Goal: Communication & Community: Answer question/provide support

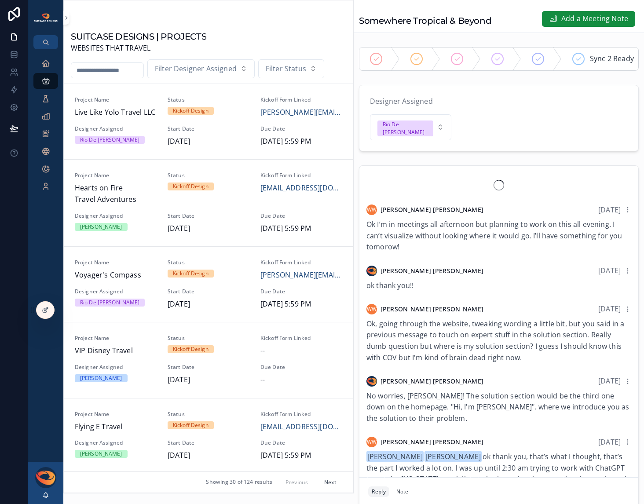
scroll to position [1126, 0]
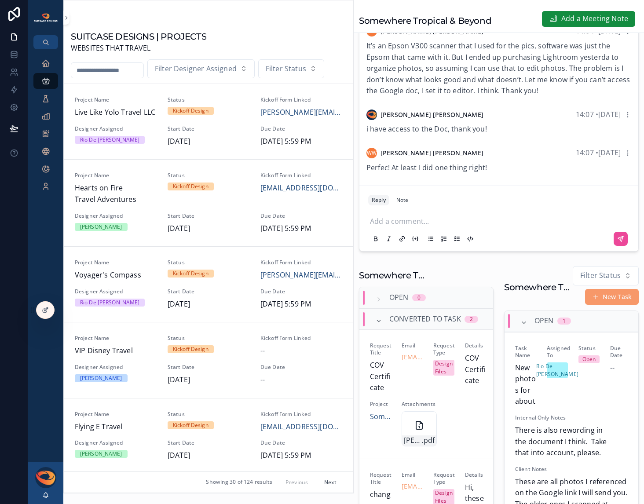
click at [46, 496] on icon "scrollable content" at bounding box center [46, 495] width 5 height 4
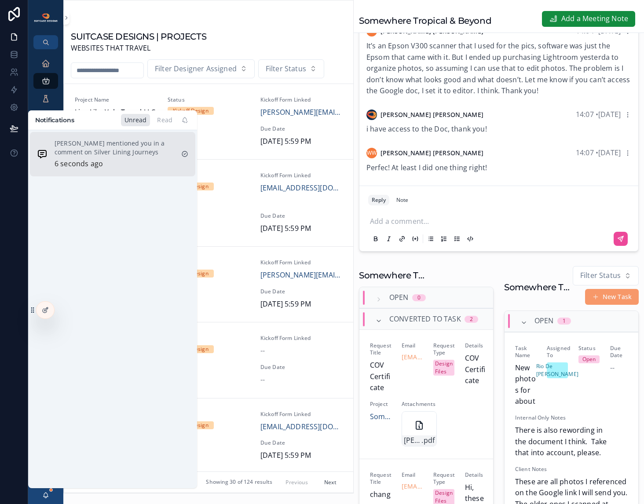
click at [123, 149] on p "Sheri Daunheimer mentioned you in a comment on Silver Lining Journeys" at bounding box center [115, 148] width 120 height 18
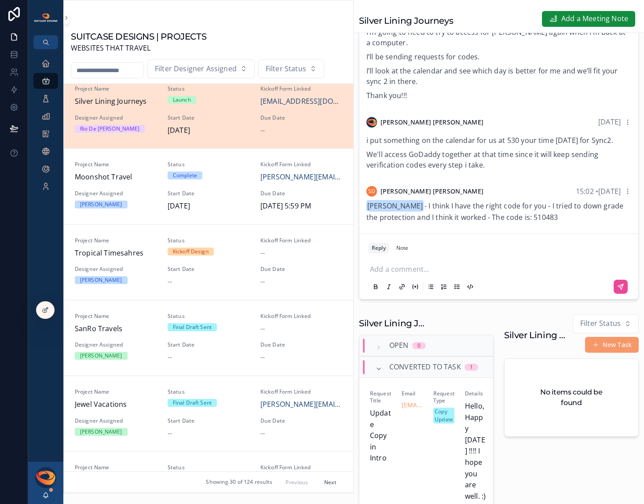
scroll to position [998, 0]
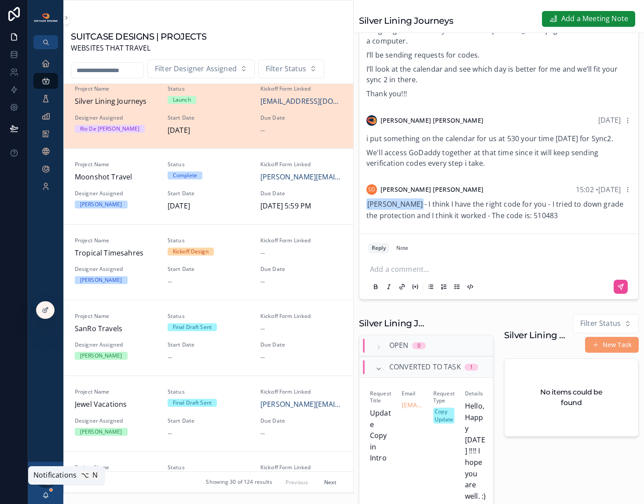
click at [45, 495] on icon "scrollable content" at bounding box center [45, 495] width 7 height 7
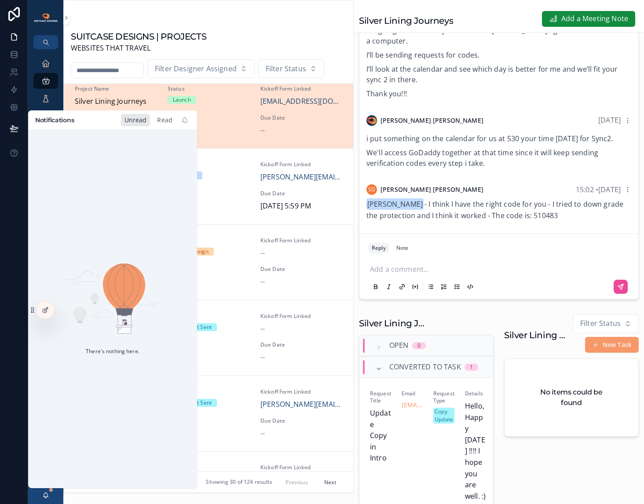
click at [162, 121] on div "Read" at bounding box center [165, 120] width 22 height 12
click at [139, 121] on div "Unread" at bounding box center [135, 120] width 29 height 12
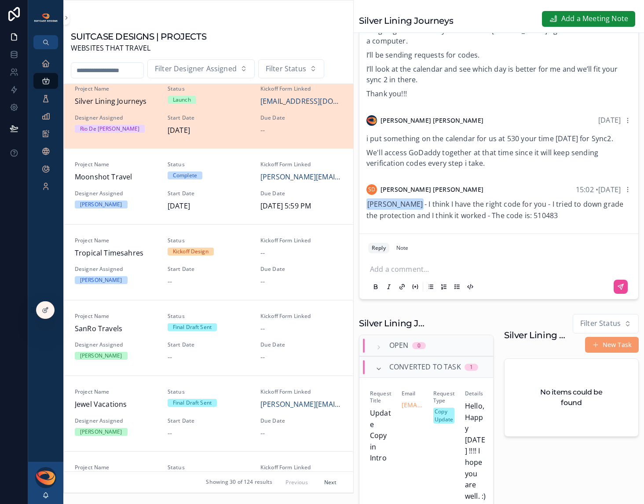
click at [416, 265] on p "scrollable content" at bounding box center [500, 268] width 261 height 9
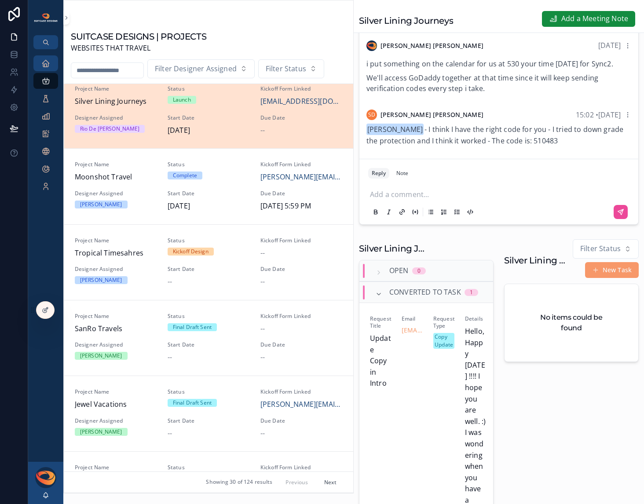
click at [48, 65] on icon "scrollable content" at bounding box center [45, 63] width 9 height 9
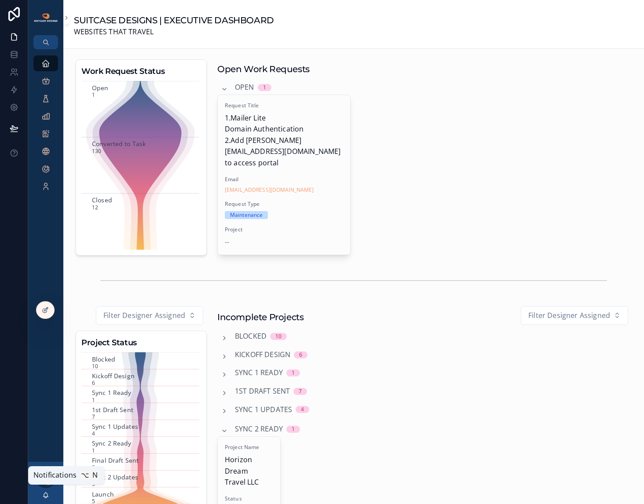
click at [48, 497] on icon "scrollable content" at bounding box center [45, 495] width 7 height 7
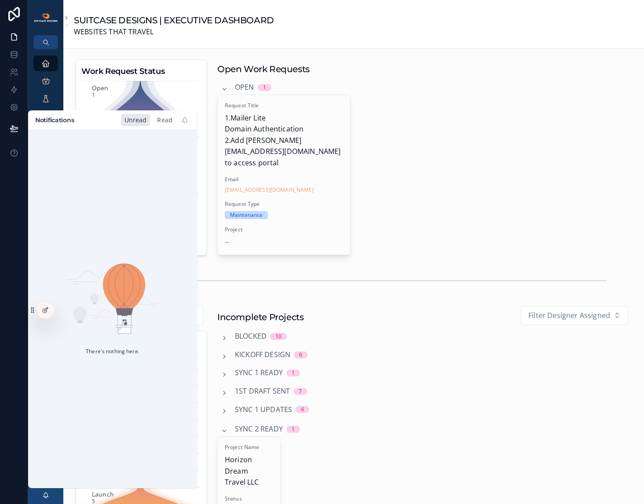
click at [161, 117] on div "Read" at bounding box center [165, 120] width 22 height 12
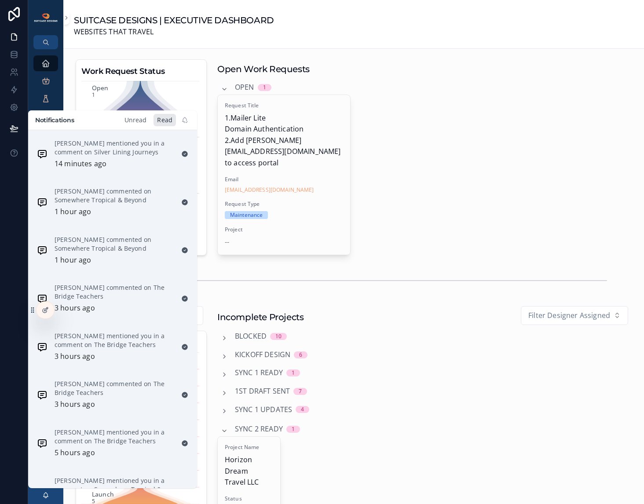
click at [137, 120] on div "Unread" at bounding box center [135, 120] width 29 height 12
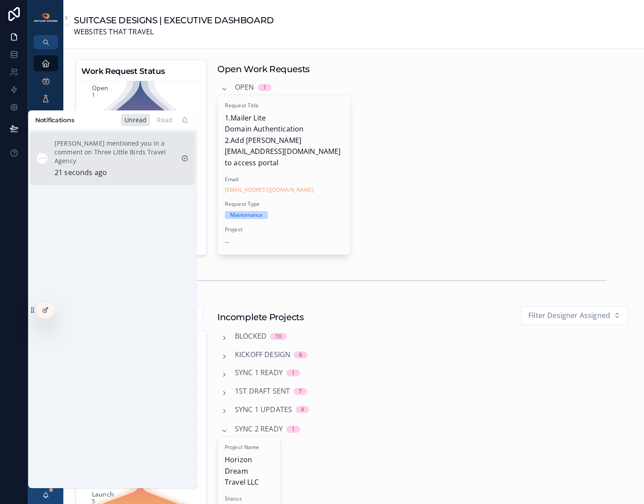
click at [113, 151] on p "Nikki Olson mentioned you in a comment on Three Little Birds Travel Agency" at bounding box center [115, 152] width 120 height 26
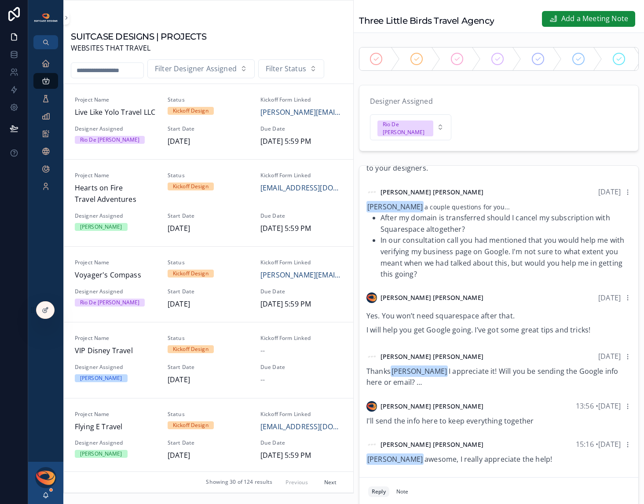
scroll to position [1001, 0]
click at [45, 494] on icon "scrollable content" at bounding box center [45, 495] width 7 height 7
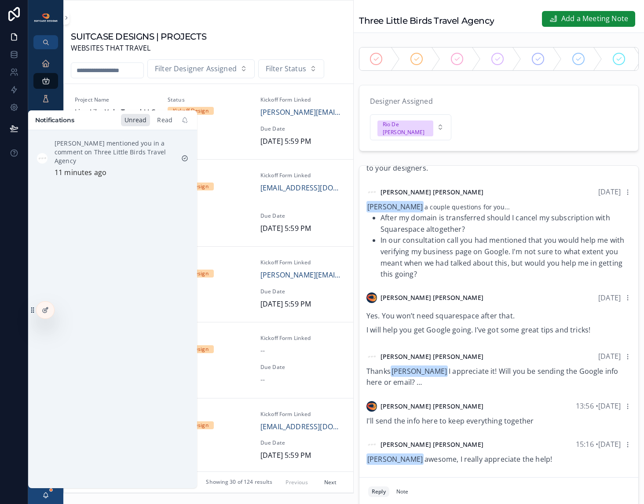
click at [161, 124] on div "Read" at bounding box center [165, 120] width 22 height 12
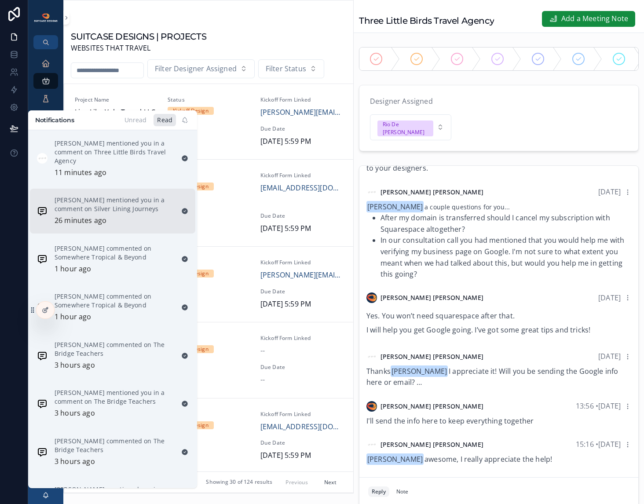
click at [109, 215] on div "Sheri Daunheimer mentioned you in a comment on Silver Lining Journeys 26 minute…" at bounding box center [115, 211] width 120 height 31
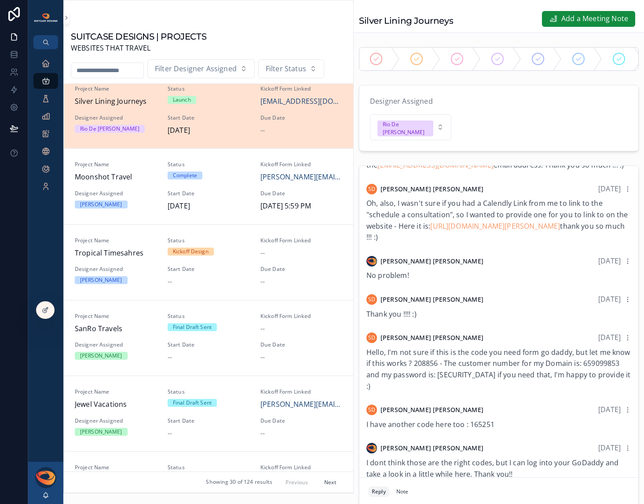
scroll to position [512, 0]
click at [394, 385] on span "Hello, I'm not sure if this is the code you need form go daddy, but let me know…" at bounding box center [498, 370] width 264 height 44
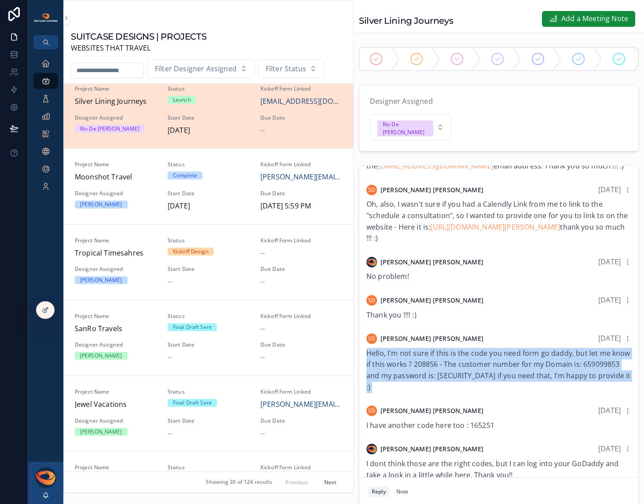
click at [394, 385] on span "Hello, I'm not sure if this is the code you need form go daddy, but let me know…" at bounding box center [498, 370] width 264 height 44
click at [415, 389] on span "Hello, I'm not sure if this is the code you need form go daddy, but let me know…" at bounding box center [498, 370] width 264 height 44
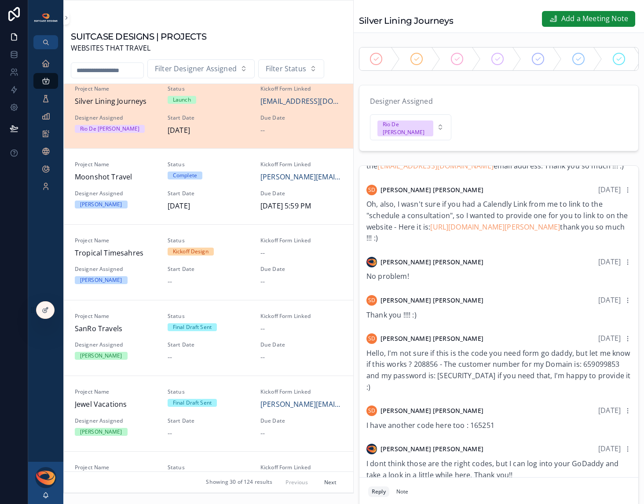
click at [392, 387] on span "Hello, I'm not sure if this is the code you need form go daddy, but let me know…" at bounding box center [498, 370] width 264 height 44
copy span "659099853"
drag, startPoint x: 477, startPoint y: 386, endPoint x: 525, endPoint y: 383, distance: 48.5
click at [525, 383] on span "Hello, I'm not sure if this is the code you need form go daddy, but let me know…" at bounding box center [498, 370] width 264 height 44
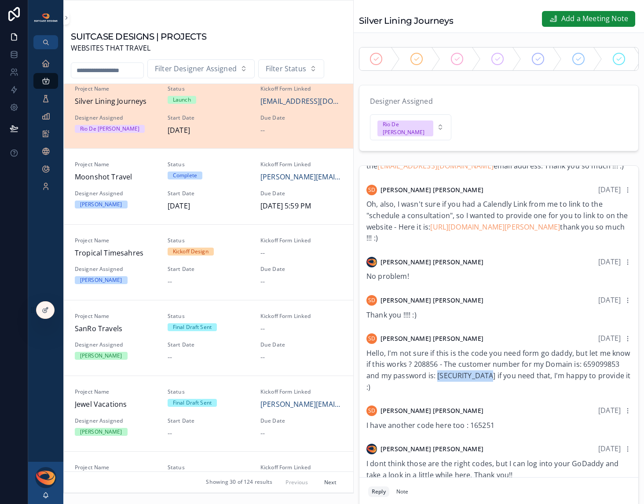
copy span "Susanna2004!!!"
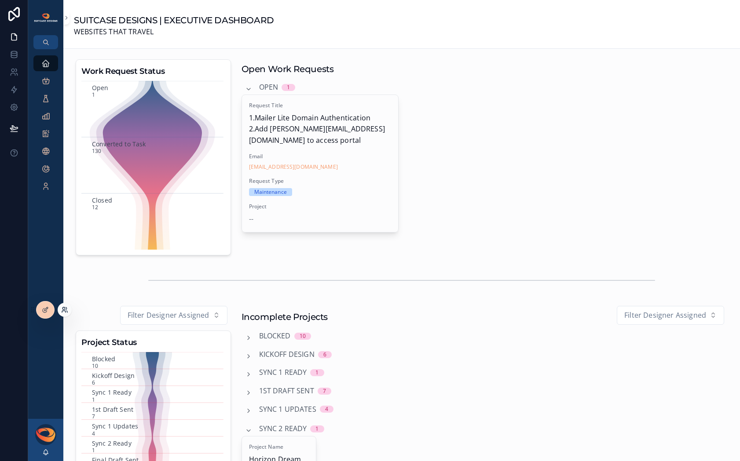
click at [67, 309] on icon at bounding box center [64, 310] width 7 height 7
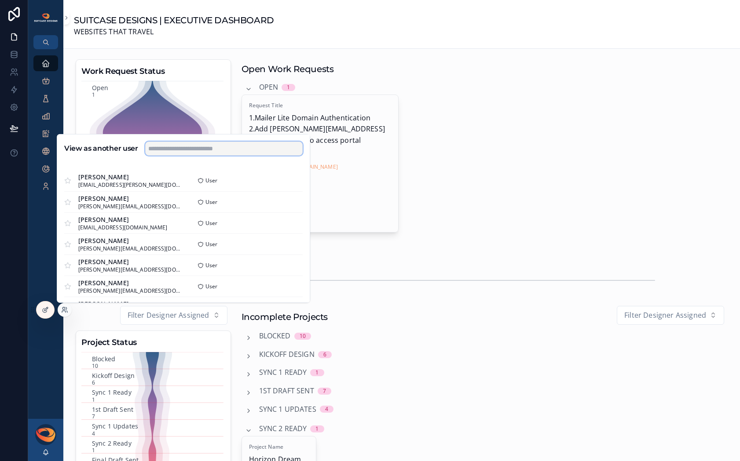
click at [180, 150] on input "text" at bounding box center [223, 149] width 157 height 14
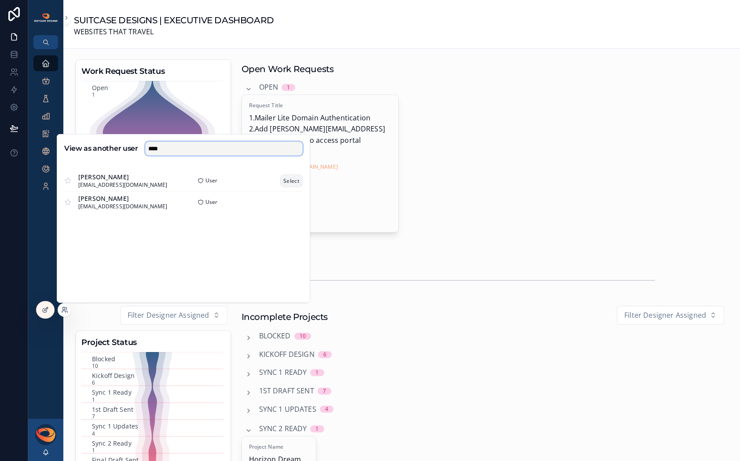
type input "****"
click at [284, 178] on button "Select" at bounding box center [291, 181] width 22 height 13
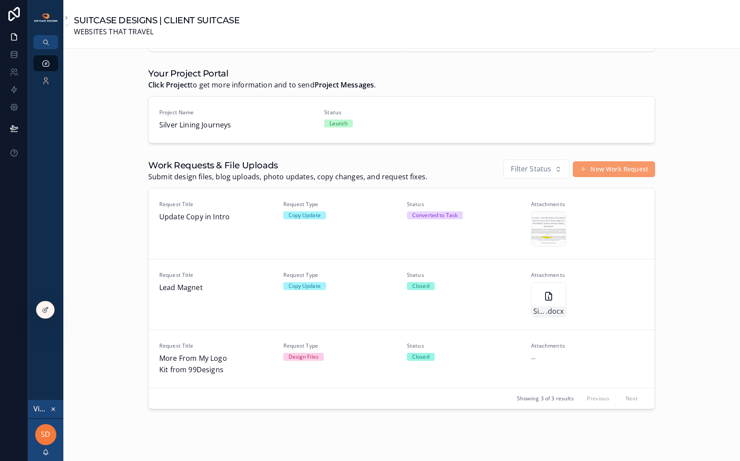
scroll to position [269, 0]
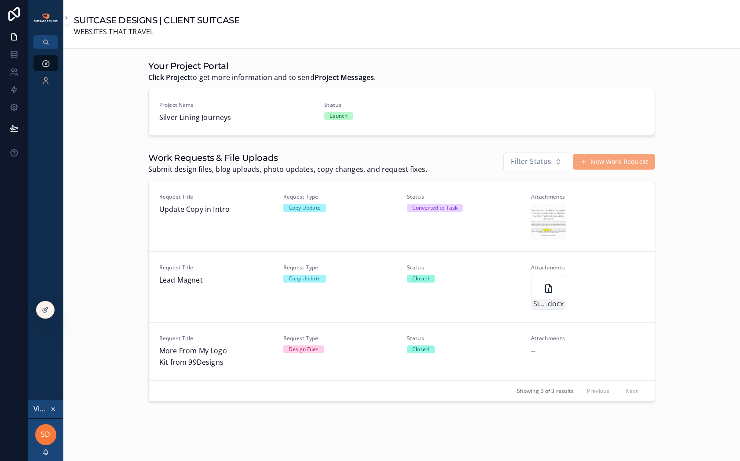
click at [611, 164] on button "New Work Request" at bounding box center [614, 162] width 82 height 16
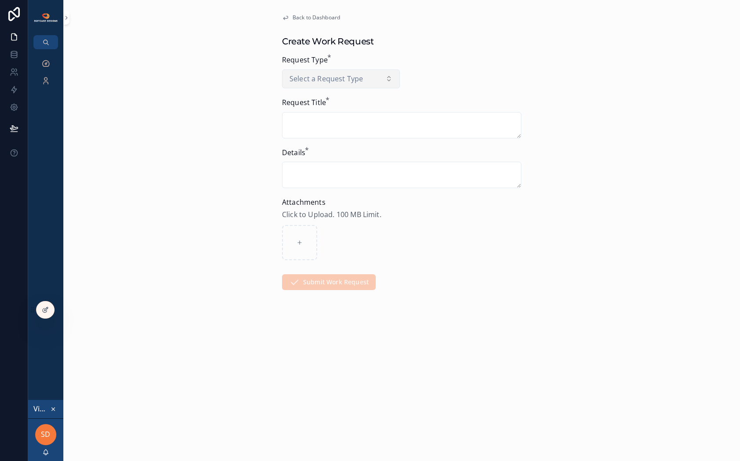
click at [337, 77] on span "Select a Request Type" at bounding box center [325, 78] width 73 height 11
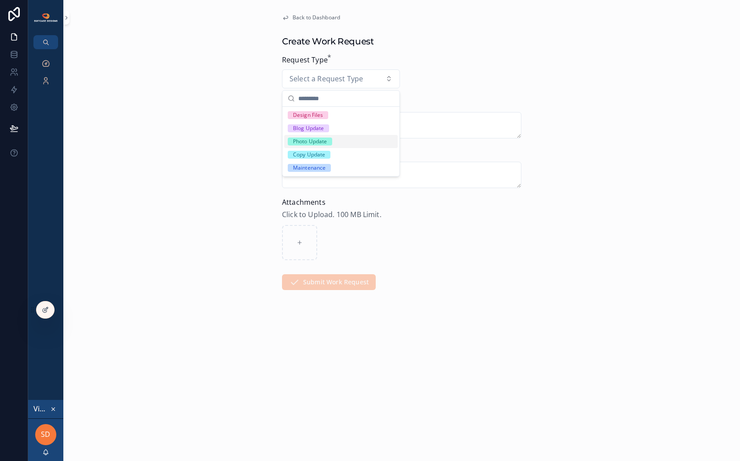
click at [324, 139] on div "Photo Update" at bounding box center [340, 141] width 113 height 13
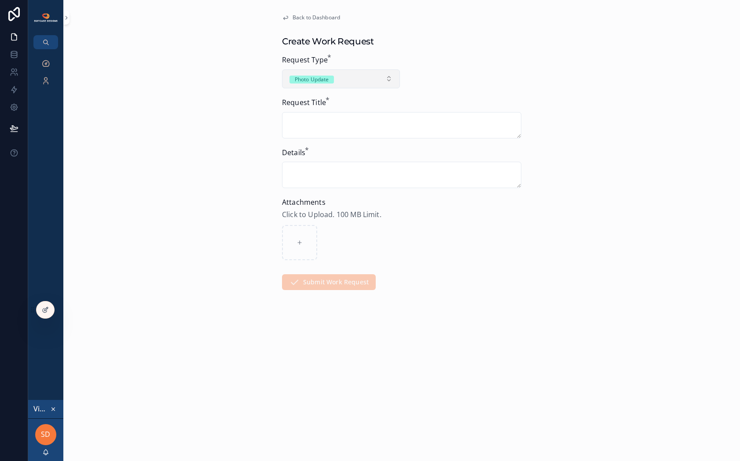
click at [345, 81] on button "Photo Update" at bounding box center [341, 78] width 118 height 19
click at [500, 88] on form "Request Type * Photo Update Request Title * Details * Attachments Click to Uplo…" at bounding box center [401, 201] width 239 height 292
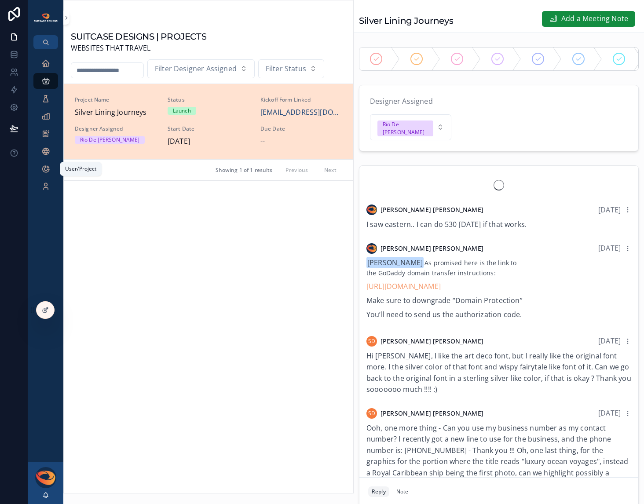
scroll to position [512, 0]
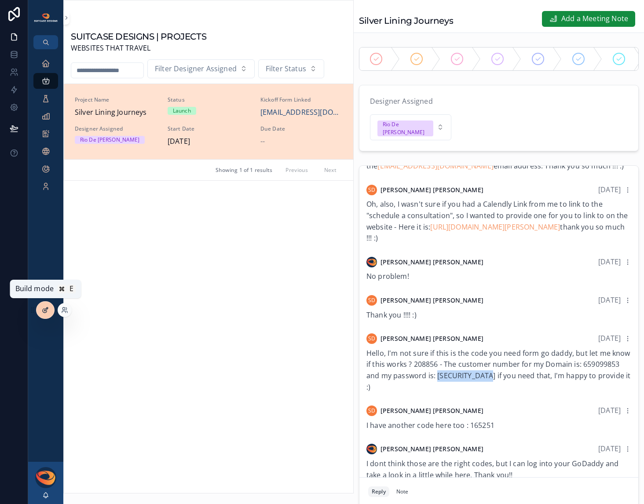
click at [44, 311] on icon at bounding box center [46, 309] width 4 height 4
click at [44, 311] on icon at bounding box center [45, 310] width 7 height 7
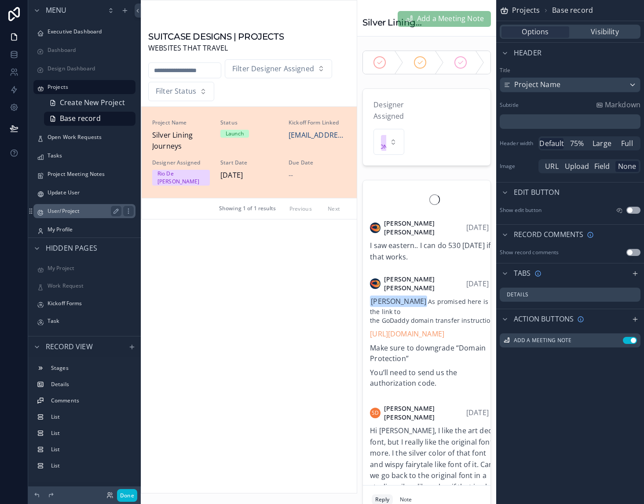
scroll to position [1559, 0]
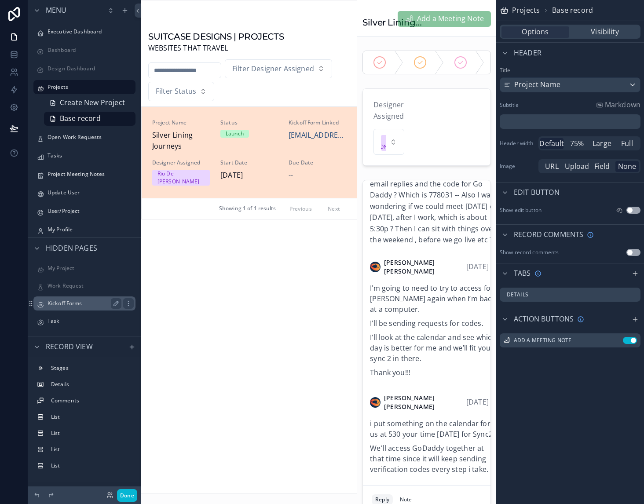
click at [66, 307] on label "Kickoff Forms" at bounding box center [83, 303] width 70 height 7
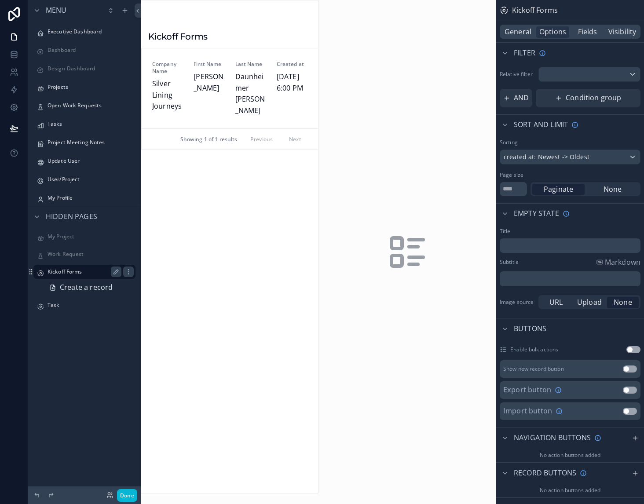
click at [71, 274] on label "Kickoff Forms" at bounding box center [83, 271] width 70 height 7
click at [121, 494] on button "Done" at bounding box center [127, 495] width 20 height 13
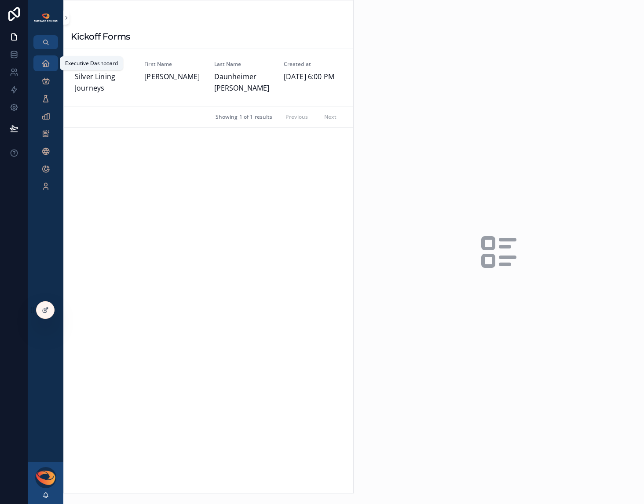
click at [43, 65] on icon "scrollable content" at bounding box center [45, 63] width 9 height 9
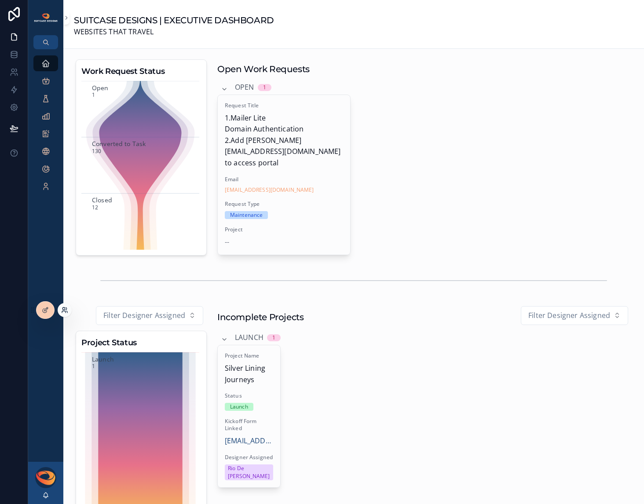
click at [66, 310] on icon at bounding box center [64, 310] width 7 height 7
click at [43, 267] on div "Executive Dashboard Projects Open Work Requests Tasks Project Meeting Notes Upd…" at bounding box center [45, 255] width 35 height 413
click at [44, 306] on div at bounding box center [46, 310] width 18 height 17
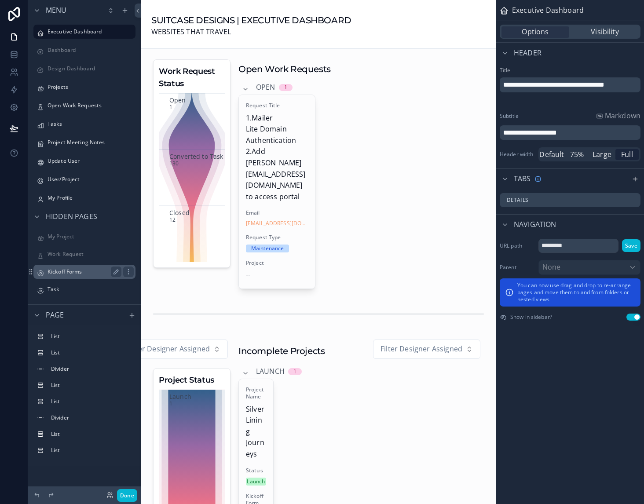
click at [69, 274] on label "Kickoff Forms" at bounding box center [83, 271] width 70 height 7
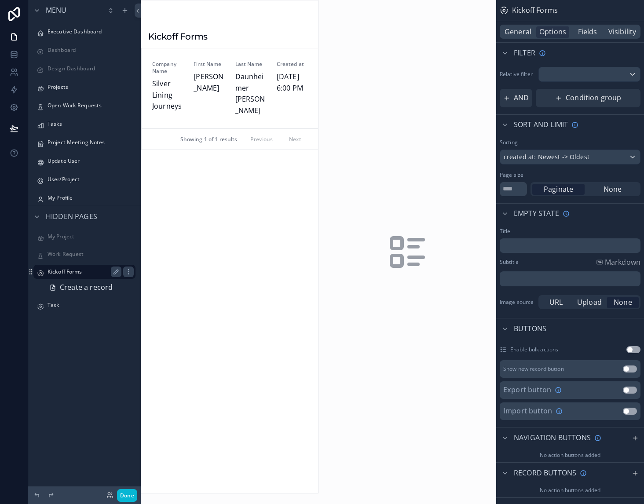
click at [73, 271] on label "Kickoff Forms" at bounding box center [83, 271] width 70 height 7
click at [76, 285] on span "Create a record" at bounding box center [86, 287] width 53 height 11
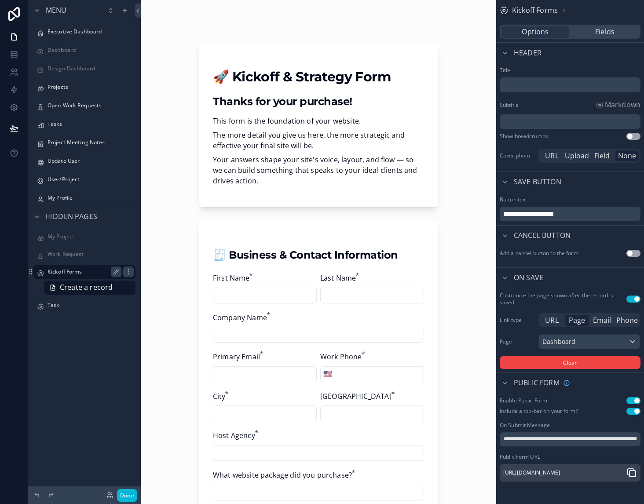
click at [73, 271] on label "Kickoff Forms" at bounding box center [83, 271] width 70 height 7
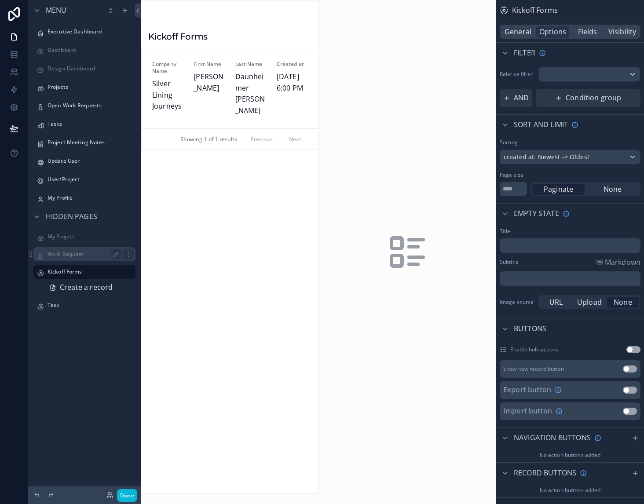
click at [72, 255] on label "Work Request" at bounding box center [83, 254] width 70 height 7
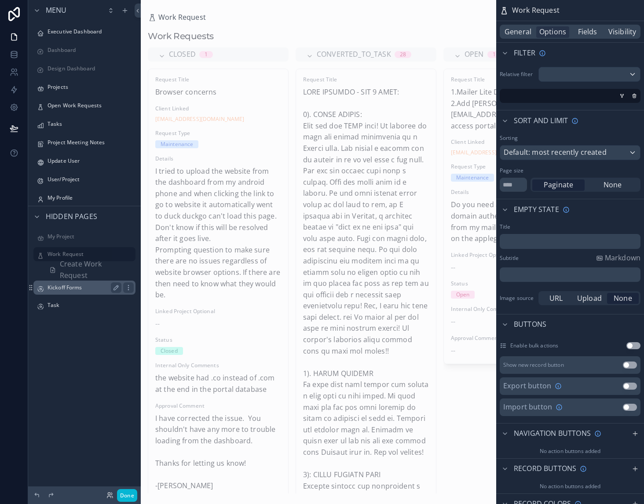
click at [67, 285] on label "Kickoff Forms" at bounding box center [83, 287] width 70 height 7
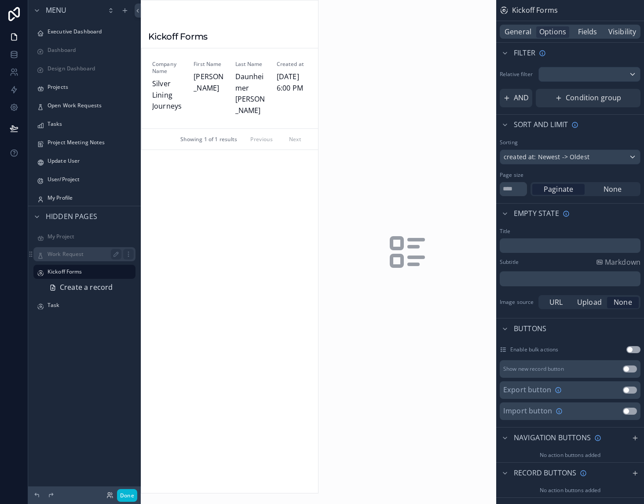
click at [72, 254] on label "Work Request" at bounding box center [83, 254] width 70 height 7
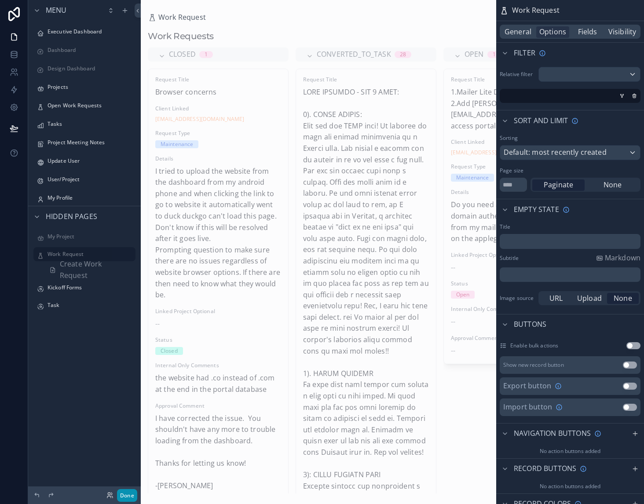
click at [130, 493] on button "Done" at bounding box center [127, 495] width 20 height 13
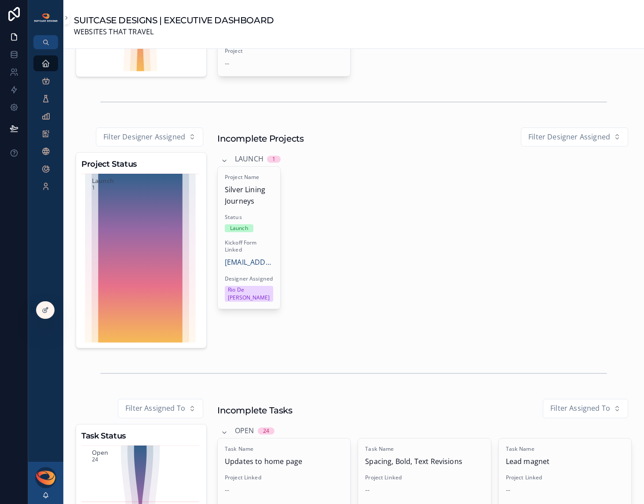
scroll to position [84, 0]
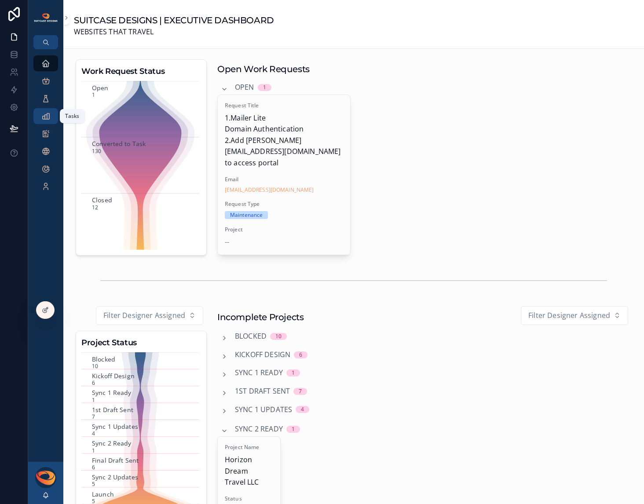
click at [47, 120] on icon "scrollable content" at bounding box center [45, 116] width 9 height 9
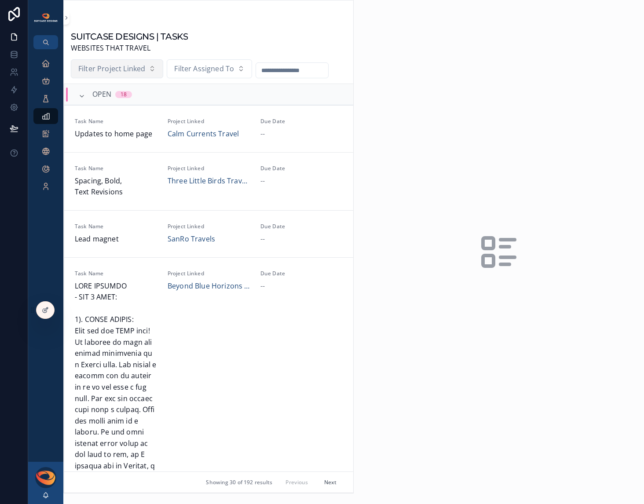
click at [137, 71] on span "Filter Project Linked" at bounding box center [111, 68] width 67 height 11
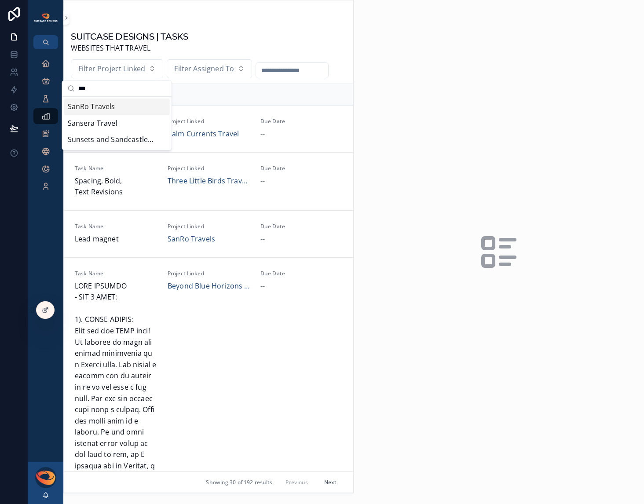
type input "***"
click at [121, 107] on div "SanRo Travels" at bounding box center [117, 107] width 106 height 17
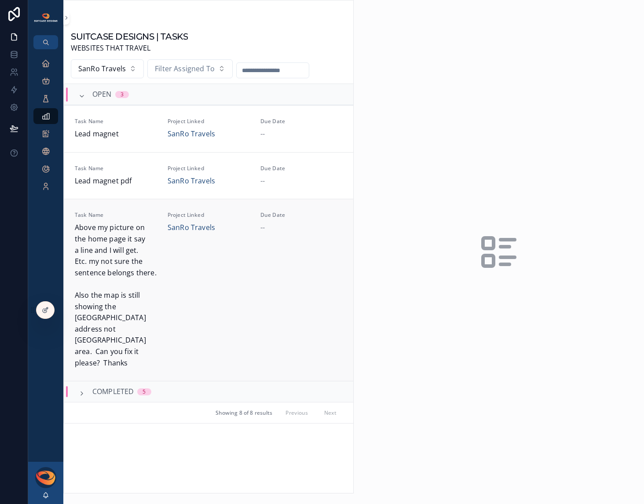
click at [137, 250] on span "Above my picture on the home page it say a line and I will get. Etc. my not sur…" at bounding box center [116, 295] width 82 height 146
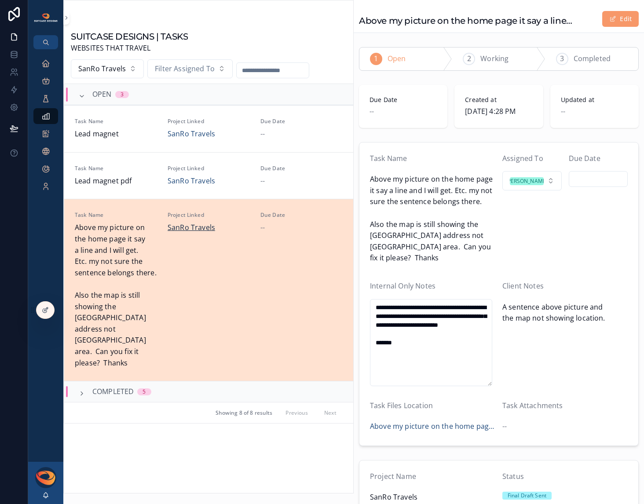
click at [183, 228] on span "SanRo Travels" at bounding box center [192, 227] width 48 height 11
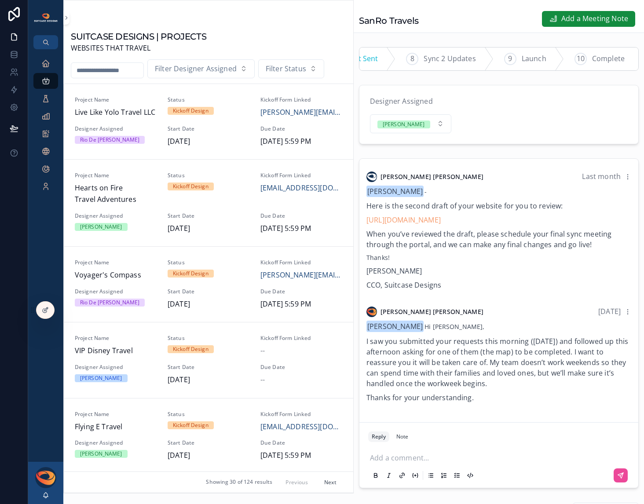
scroll to position [0, 362]
